Goal: Task Accomplishment & Management: Use online tool/utility

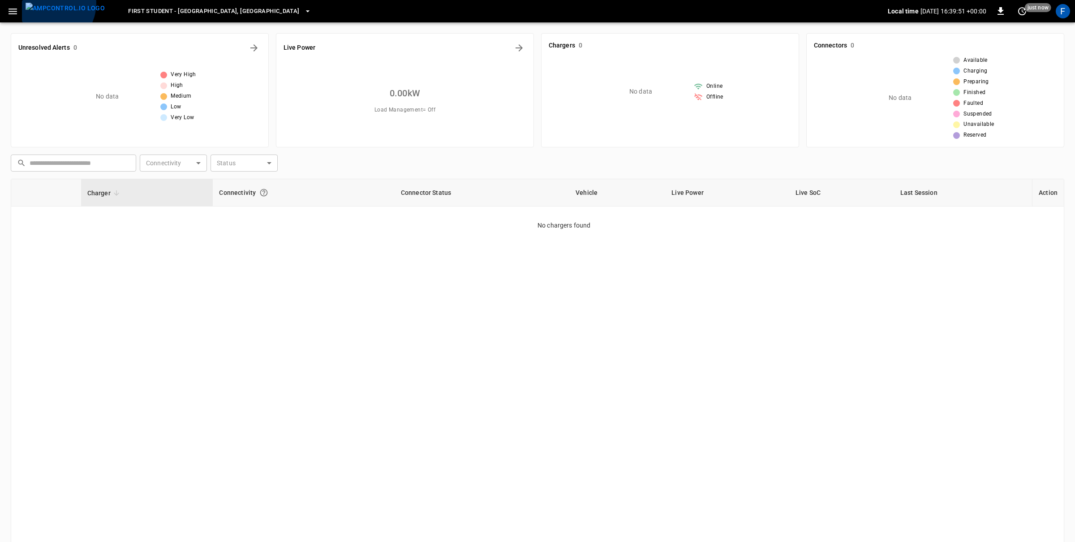
click at [50, 4] on img "menu" at bounding box center [65, 8] width 79 height 11
click at [16, 9] on icon "button" at bounding box center [13, 12] width 9 height 6
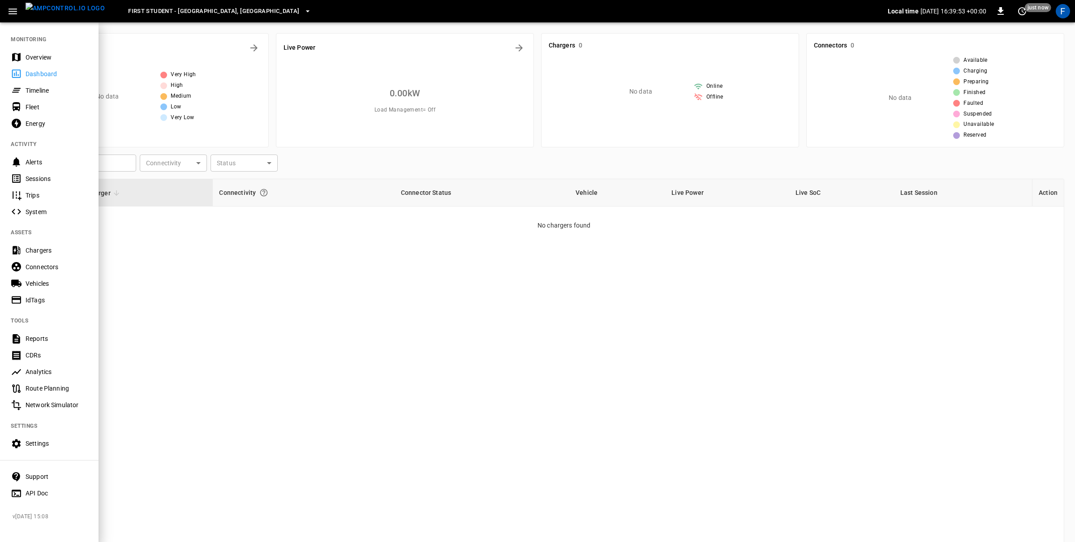
click at [29, 285] on div "Vehicles" at bounding box center [57, 283] width 62 height 9
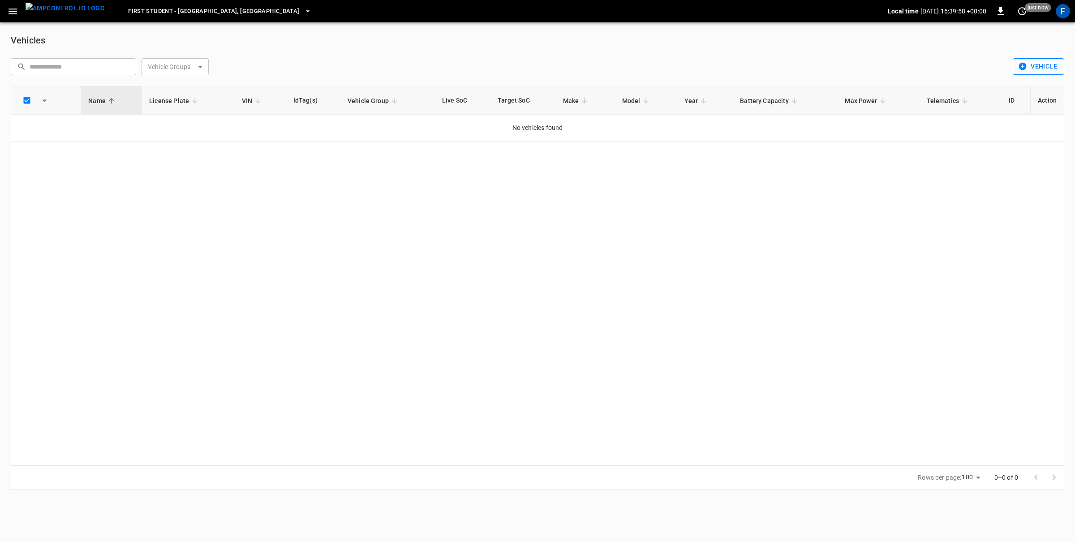
click at [1021, 65] on icon "button" at bounding box center [1023, 67] width 8 height 8
click at [1024, 103] on li "Bulk Import" at bounding box center [1035, 100] width 47 height 15
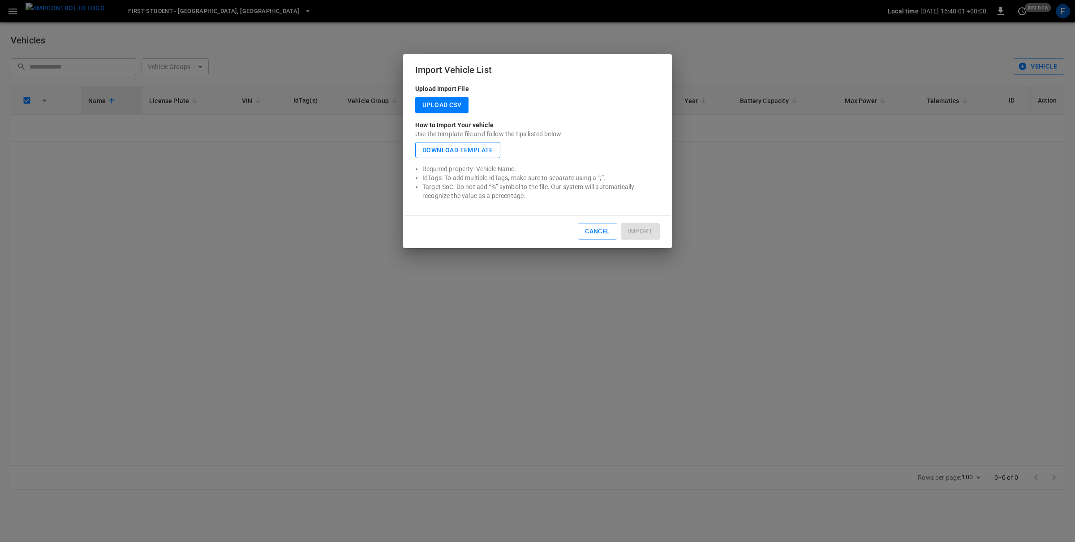
click at [442, 155] on button "Download Template" at bounding box center [457, 150] width 85 height 17
drag, startPoint x: 423, startPoint y: 168, endPoint x: 535, endPoint y: 197, distance: 115.9
click at [535, 197] on ul "Required property: Vehicle Name. IdTags: To add multiple IdTags, make sure to s…" at bounding box center [537, 182] width 244 height 36
click at [535, 197] on p "Target SoC: Do not add “%” symbol to the file. Our system will automatically re…" at bounding box center [540, 191] width 237 height 18
drag, startPoint x: 589, startPoint y: 227, endPoint x: 621, endPoint y: 214, distance: 34.5
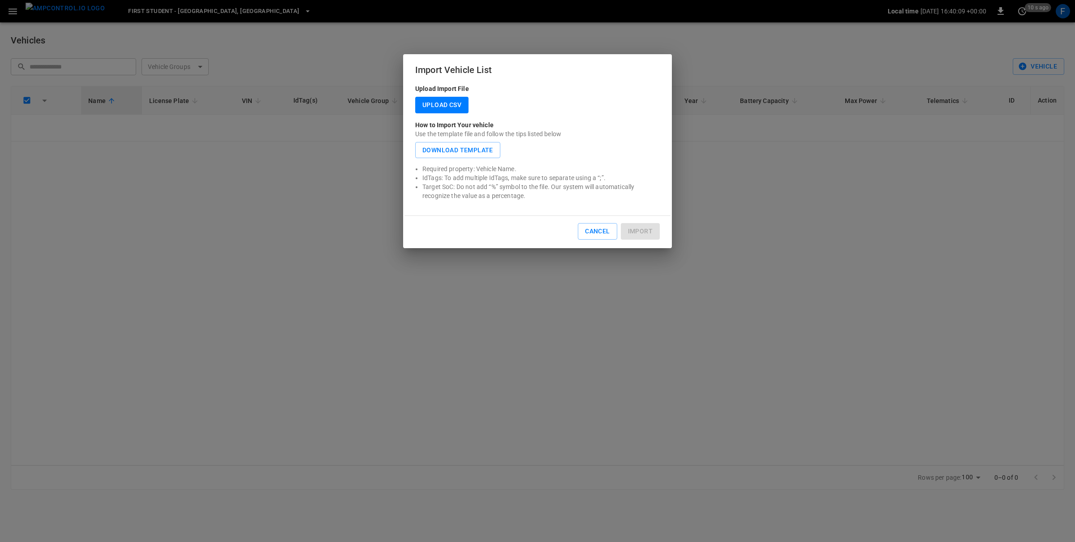
click at [589, 227] on button "Cancel" at bounding box center [597, 231] width 39 height 17
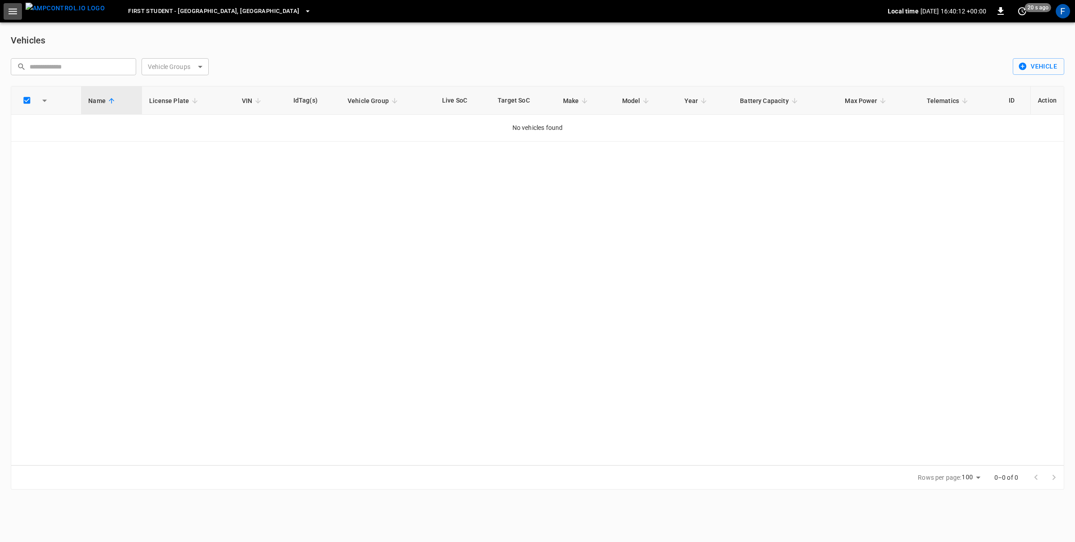
drag, startPoint x: 16, startPoint y: 10, endPoint x: 17, endPoint y: 17, distance: 6.4
click at [16, 10] on icon "button" at bounding box center [12, 11] width 11 height 11
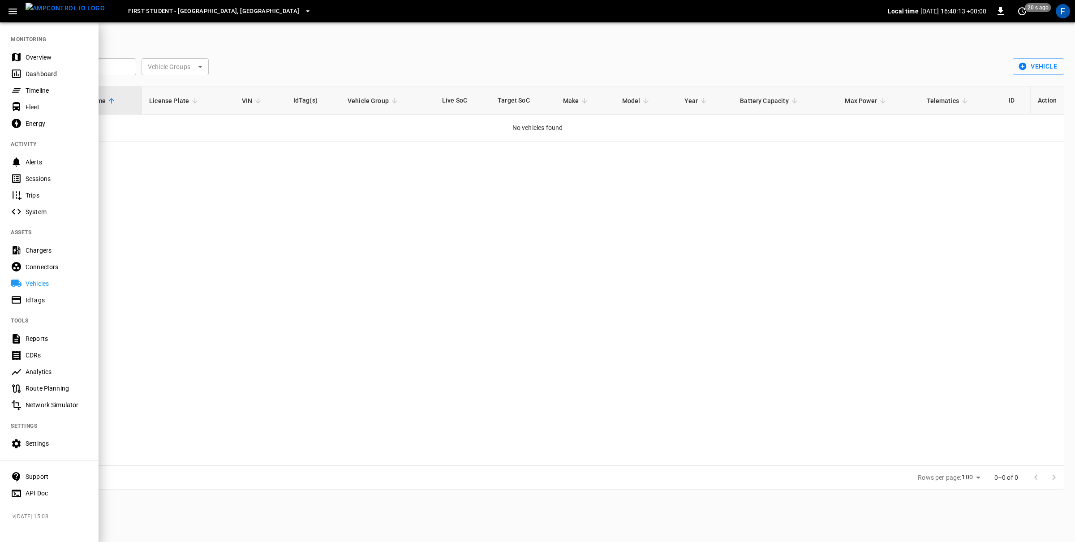
click at [41, 299] on div "IdTags" at bounding box center [57, 300] width 62 height 9
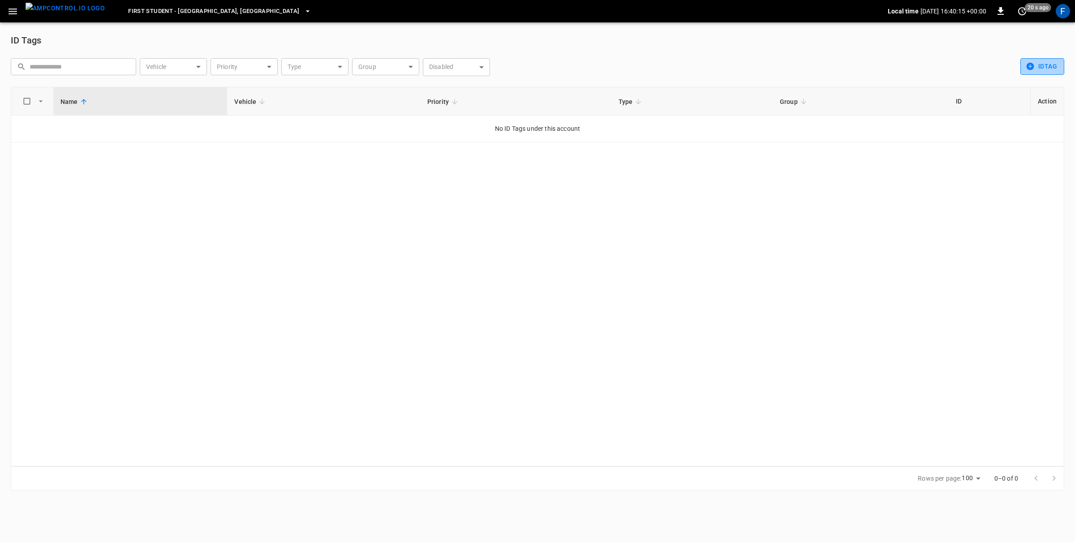
click at [1042, 67] on button "idTag" at bounding box center [1042, 66] width 44 height 17
click at [1039, 103] on li "Bulk Import" at bounding box center [1043, 100] width 47 height 15
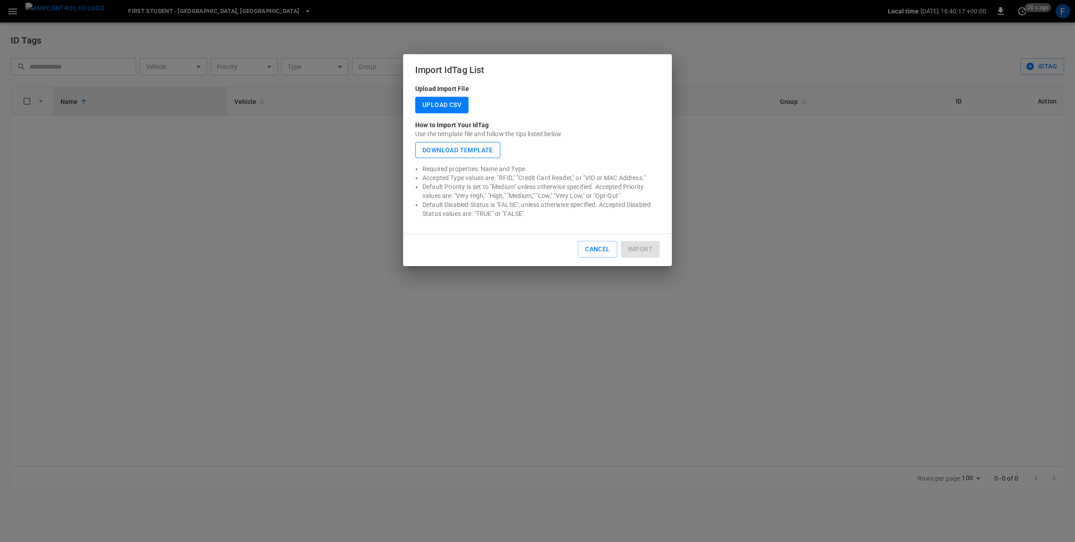
drag, startPoint x: 466, startPoint y: 150, endPoint x: 460, endPoint y: 149, distance: 5.9
click at [465, 150] on button "Download Template" at bounding box center [457, 150] width 85 height 17
